Goal: Information Seeking & Learning: Understand process/instructions

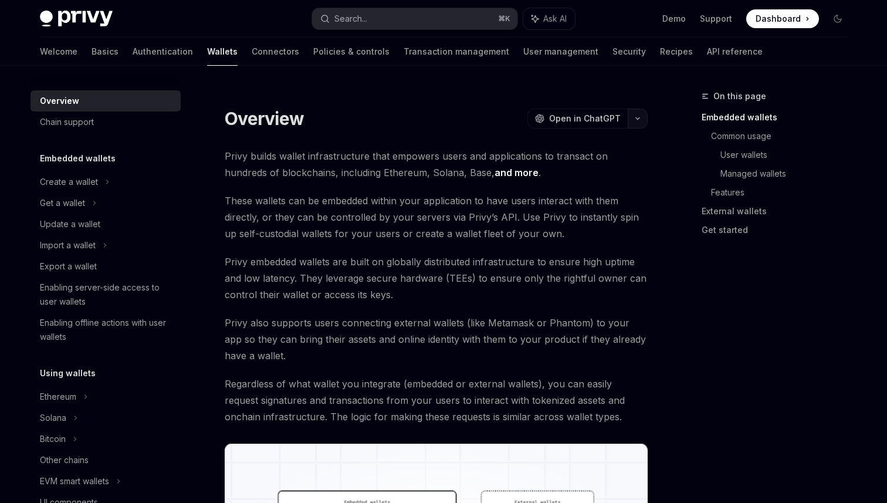
click at [633, 114] on button "button" at bounding box center [638, 119] width 20 height 20
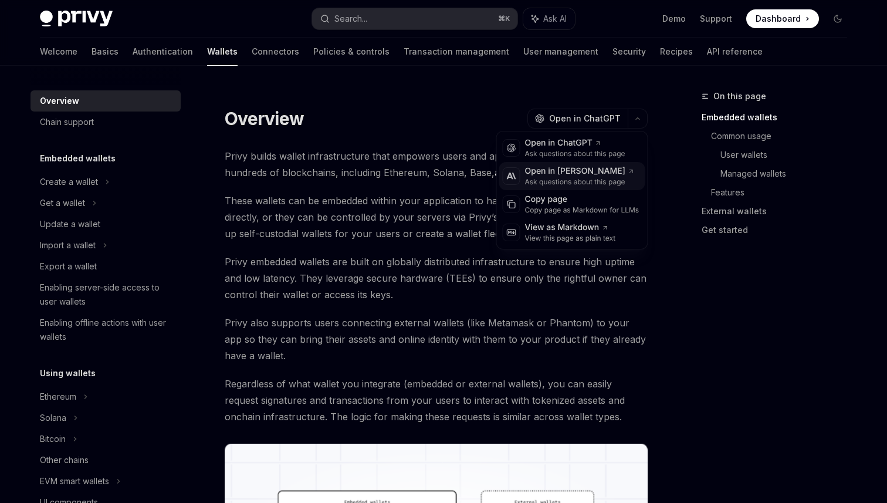
click at [604, 175] on div "Open in [PERSON_NAME]" at bounding box center [580, 171] width 110 height 12
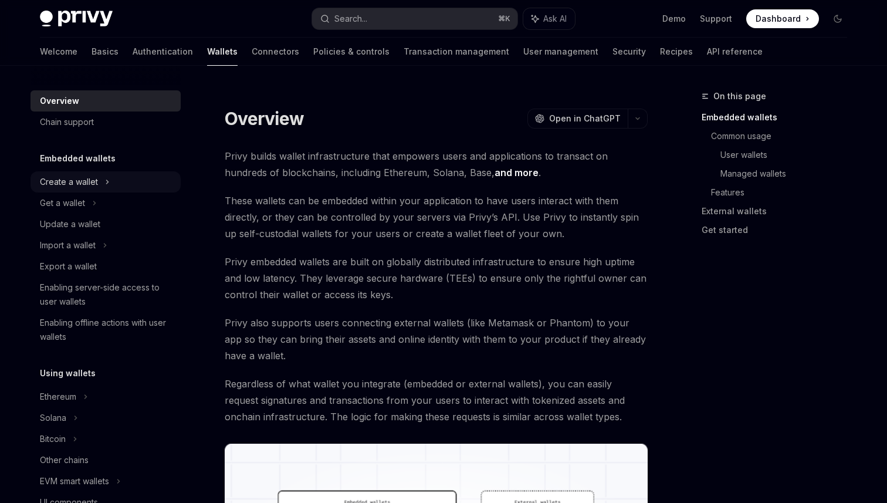
click at [105, 175] on icon at bounding box center [107, 182] width 5 height 14
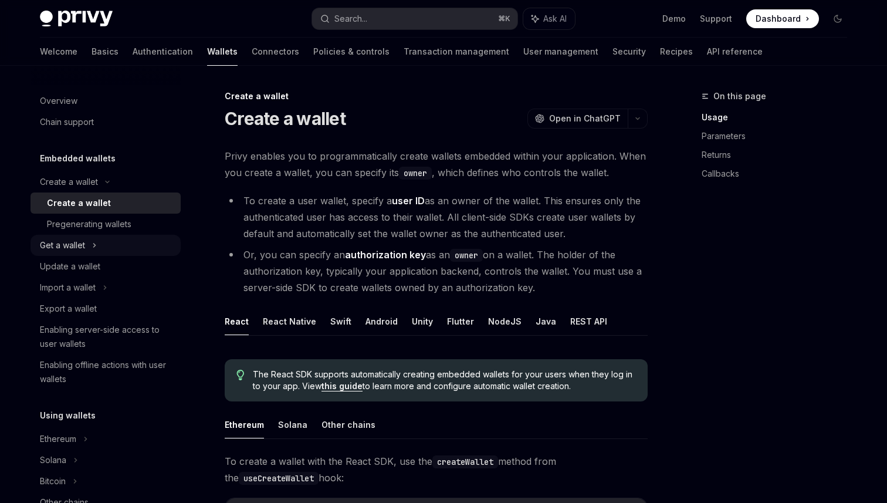
click at [92, 250] on div "Get a wallet" at bounding box center [106, 245] width 150 height 21
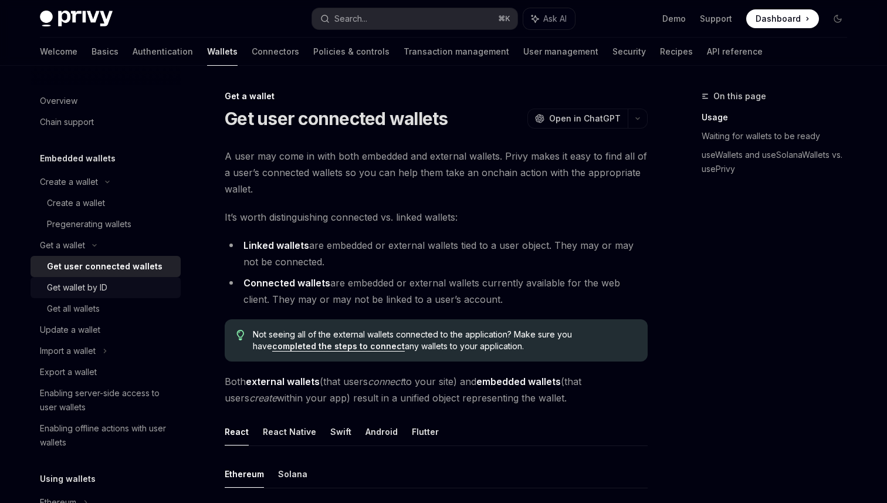
click at [128, 286] on div "Get wallet by ID" at bounding box center [110, 287] width 127 height 14
type textarea "*"
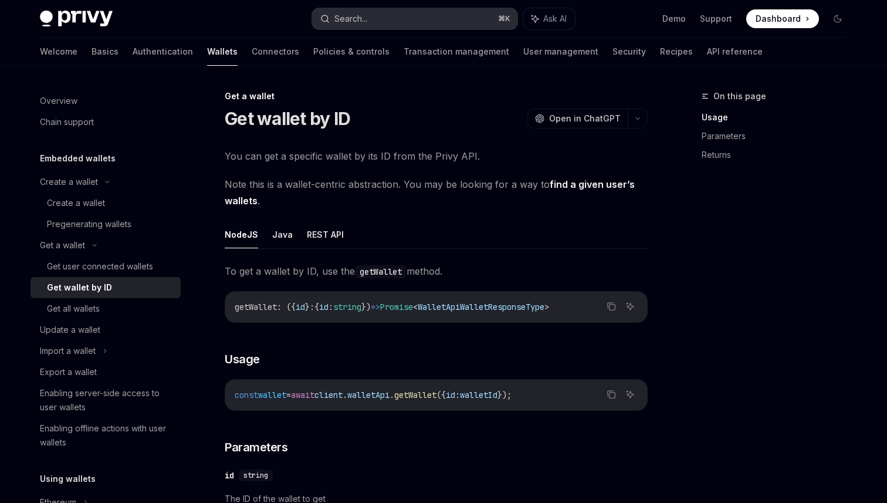
click at [426, 19] on button "Search... ⌘ K" at bounding box center [414, 18] width 205 height 21
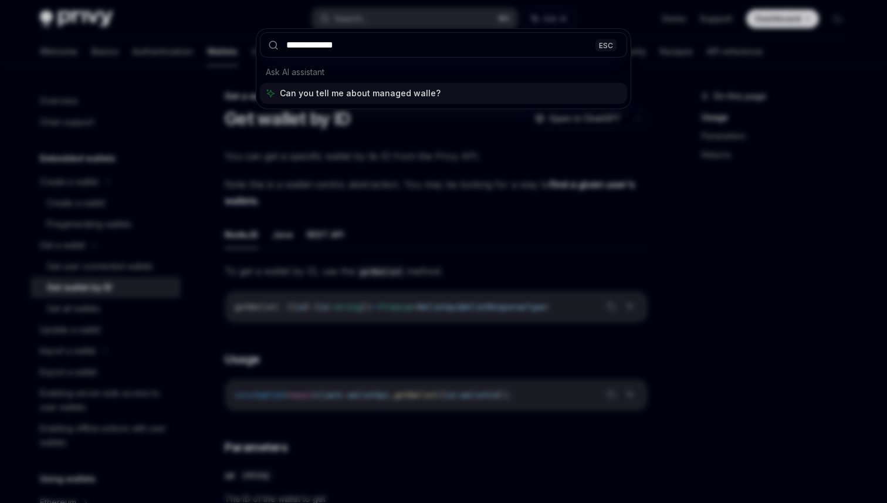
type input "**********"
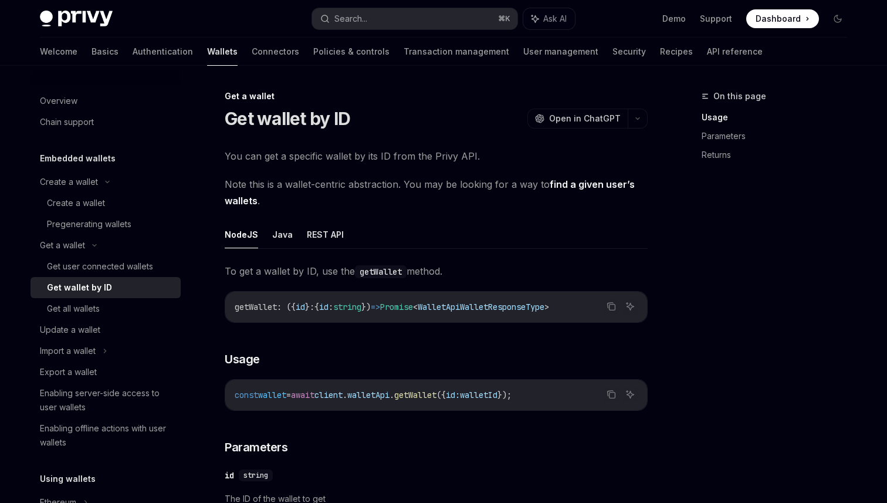
scroll to position [66, 0]
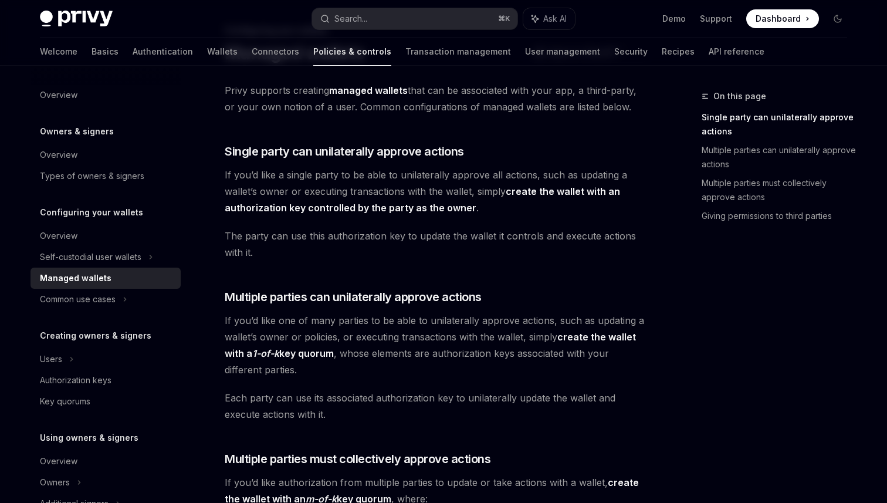
click at [87, 278] on div "Managed wallets" at bounding box center [76, 278] width 72 height 14
type textarea "*"
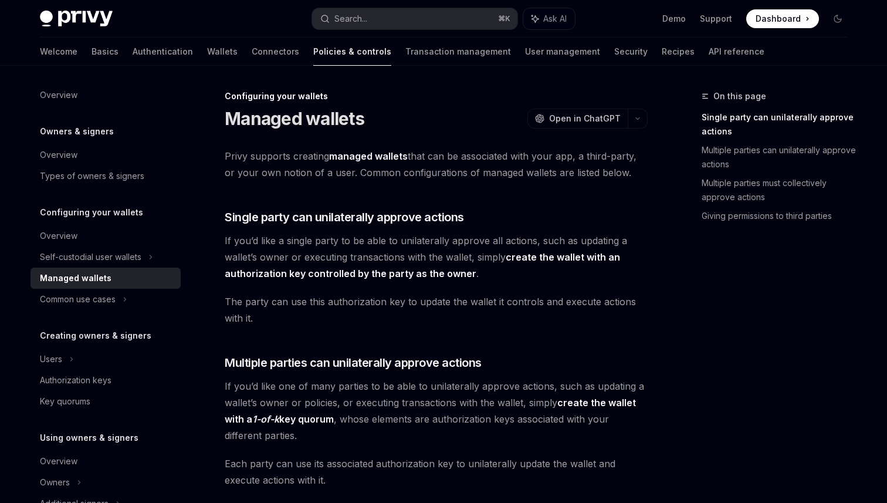
click at [807, 321] on div "On this page Single party can unilaterally approve actions Multiple parties can…" at bounding box center [767, 296] width 178 height 414
click at [781, 302] on div "On this page Single party can unilaterally approve actions Multiple parties can…" at bounding box center [767, 296] width 178 height 414
click at [757, 333] on div "On this page Single party can unilaterally approve actions Multiple parties can…" at bounding box center [767, 296] width 178 height 414
